Goal: Register for event/course

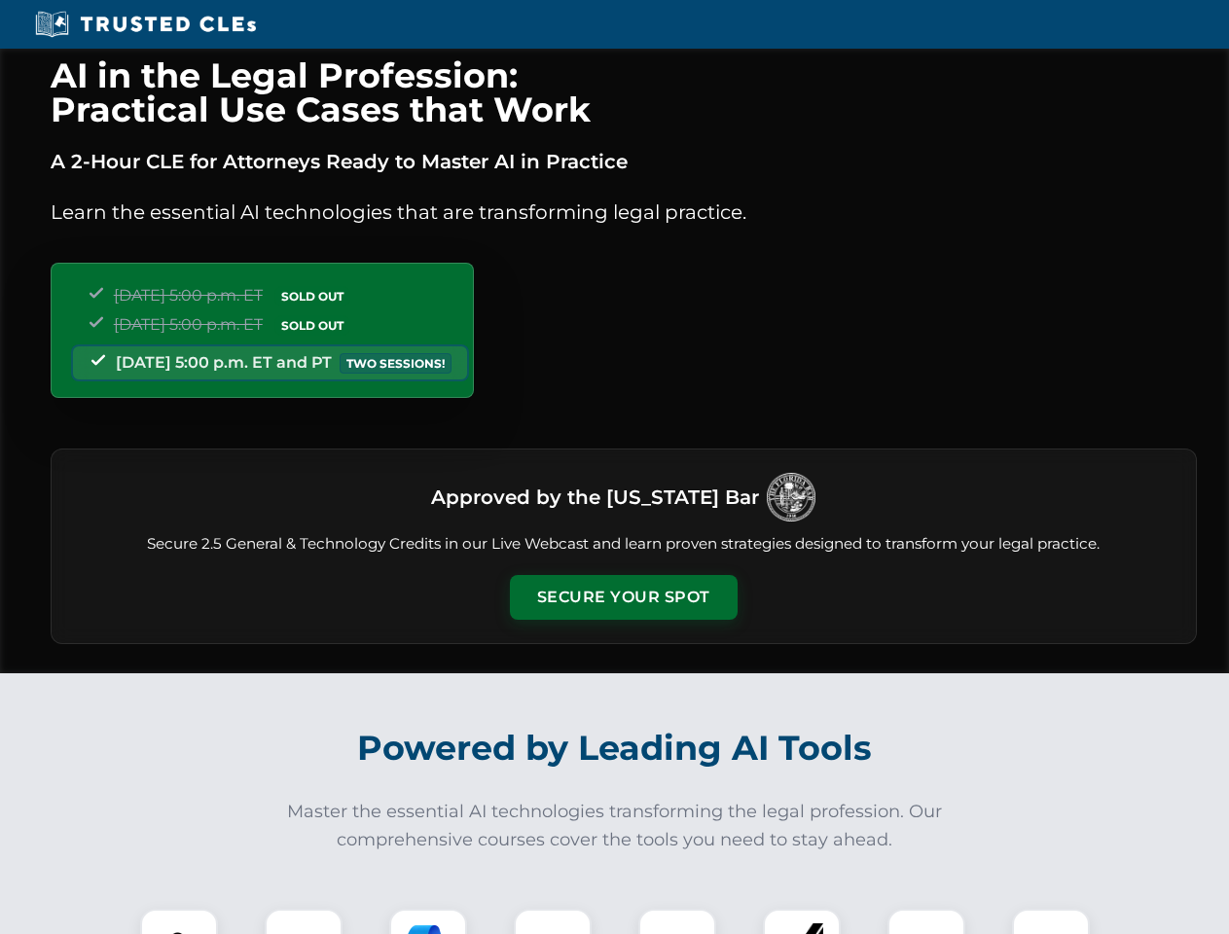
click at [623, 598] on button "Secure Your Spot" at bounding box center [624, 597] width 228 height 45
click at [179, 922] on img at bounding box center [179, 948] width 56 height 56
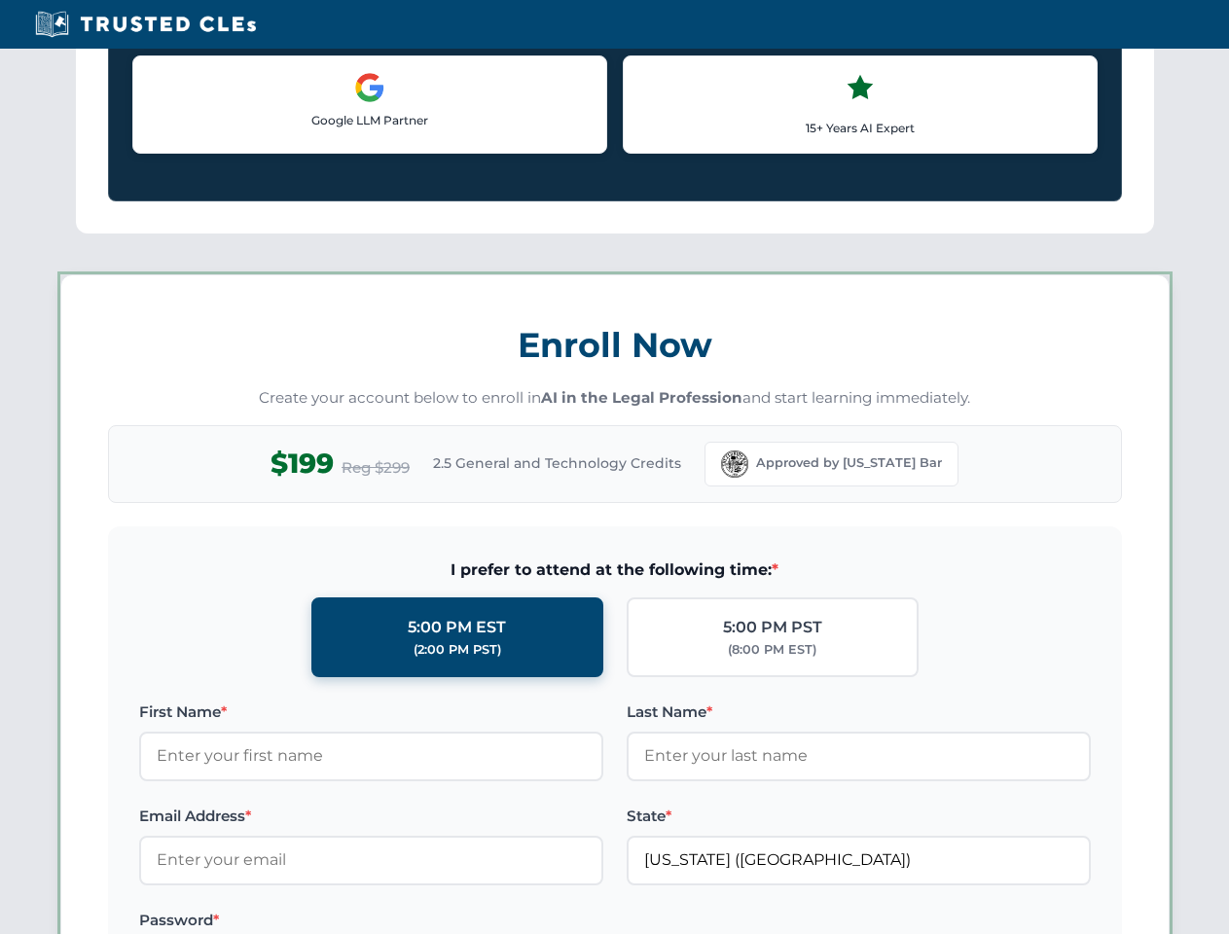
click at [428, 922] on label "Password *" at bounding box center [371, 920] width 464 height 23
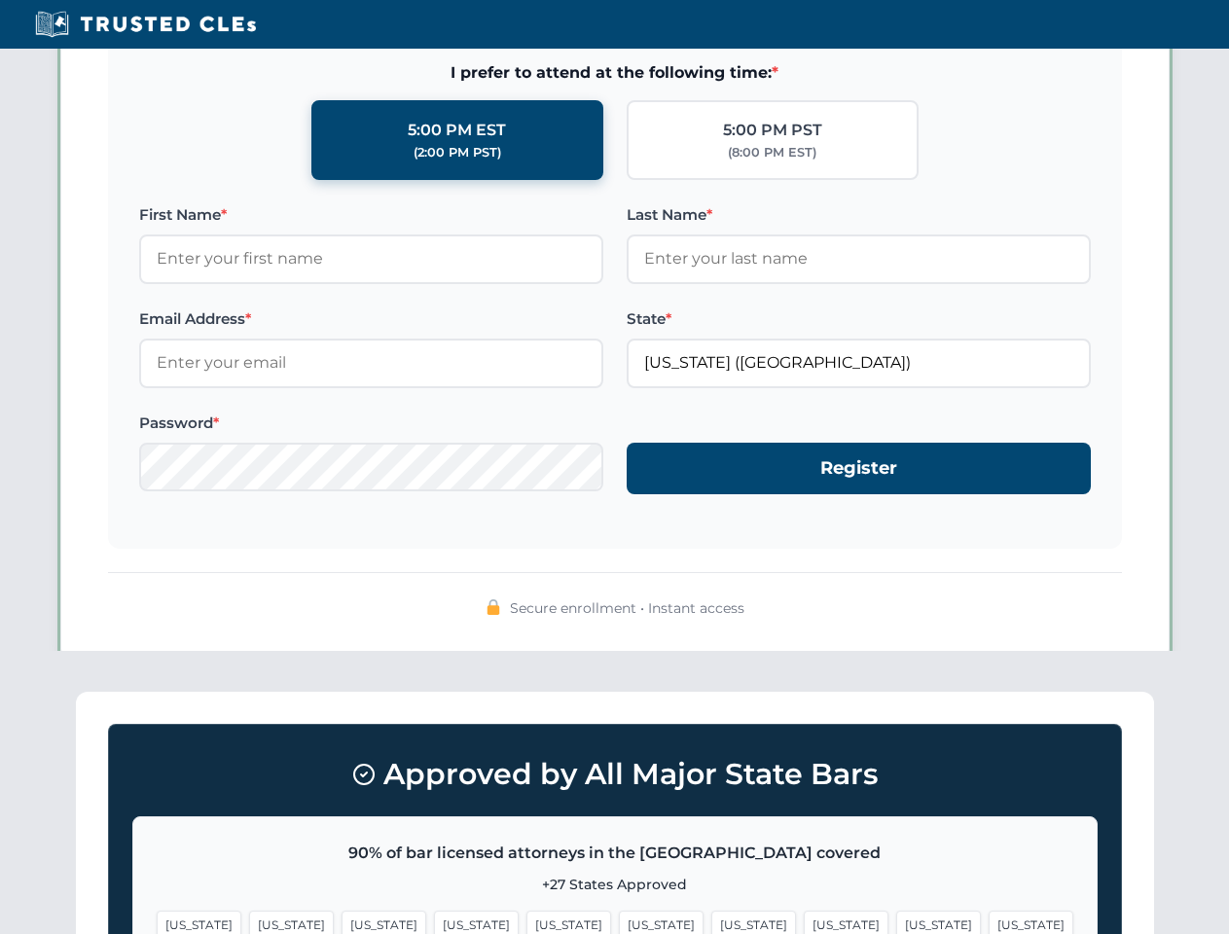
click at [896, 922] on span "[US_STATE]" at bounding box center [938, 925] width 85 height 28
